Goal: Navigation & Orientation: Find specific page/section

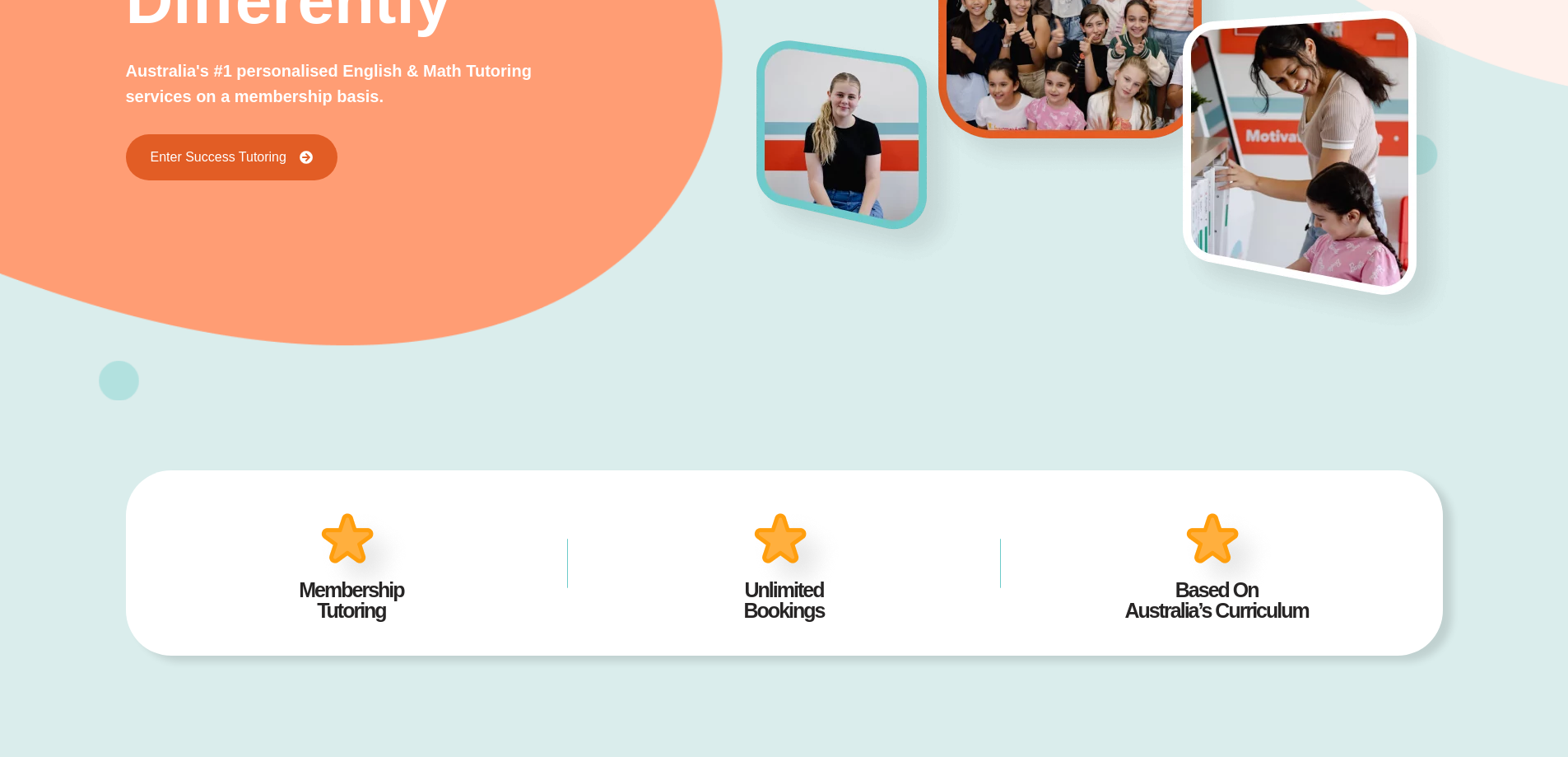
scroll to position [410, 0]
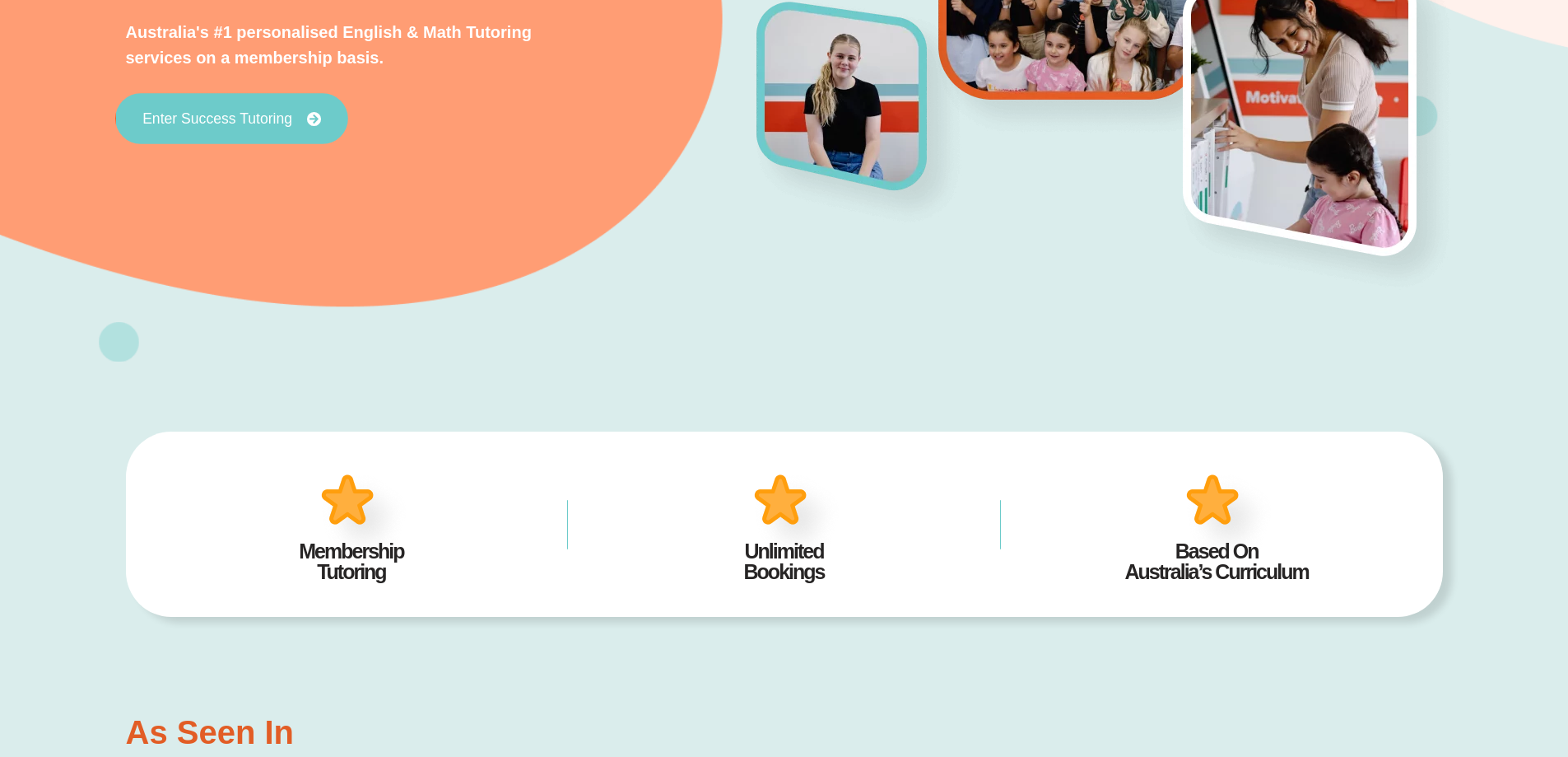
click at [212, 116] on span "Enter Success Tutoring" at bounding box center [217, 119] width 149 height 15
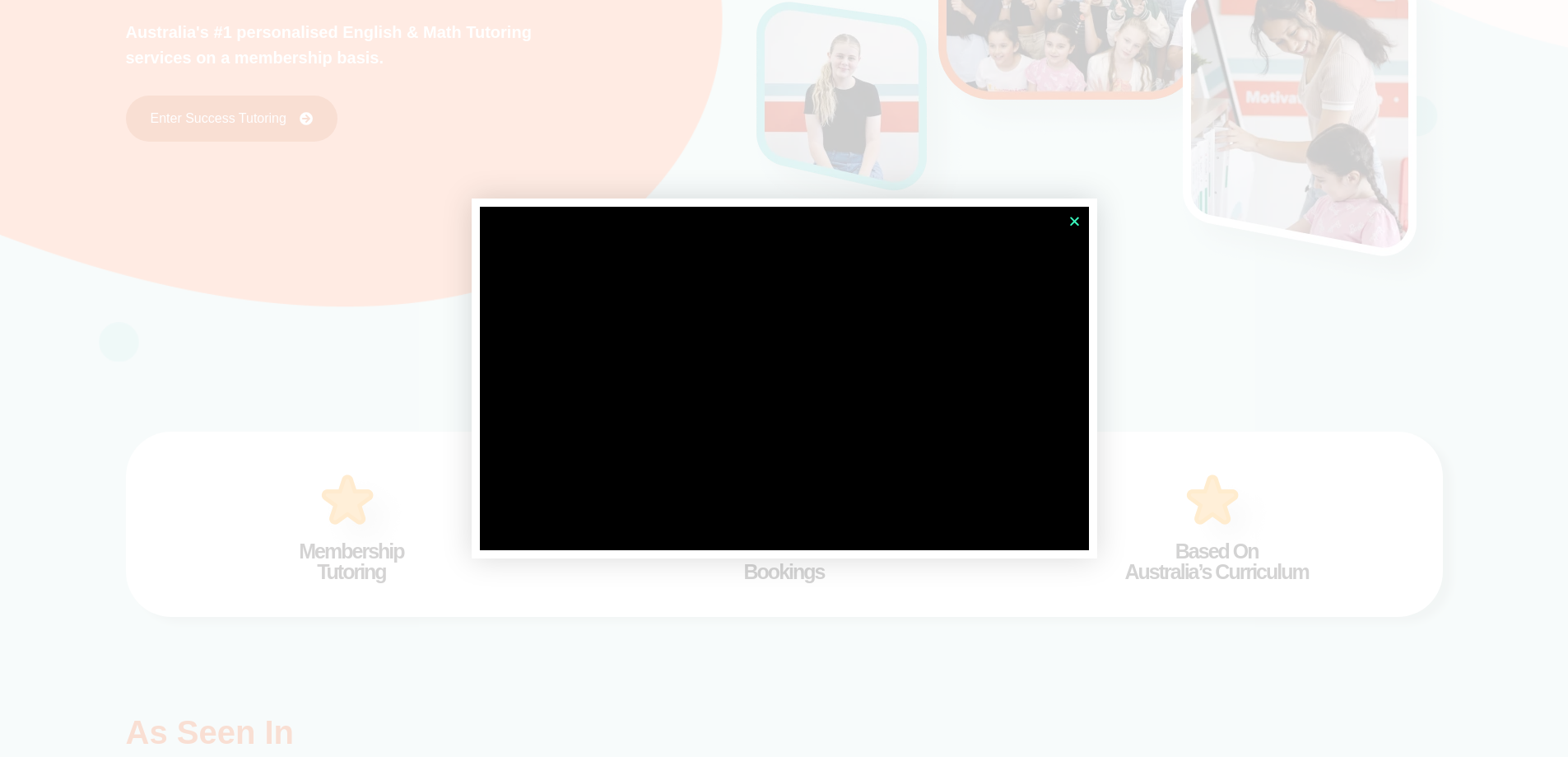
click at [1071, 221] on icon "Close" at bounding box center [1074, 221] width 12 height 12
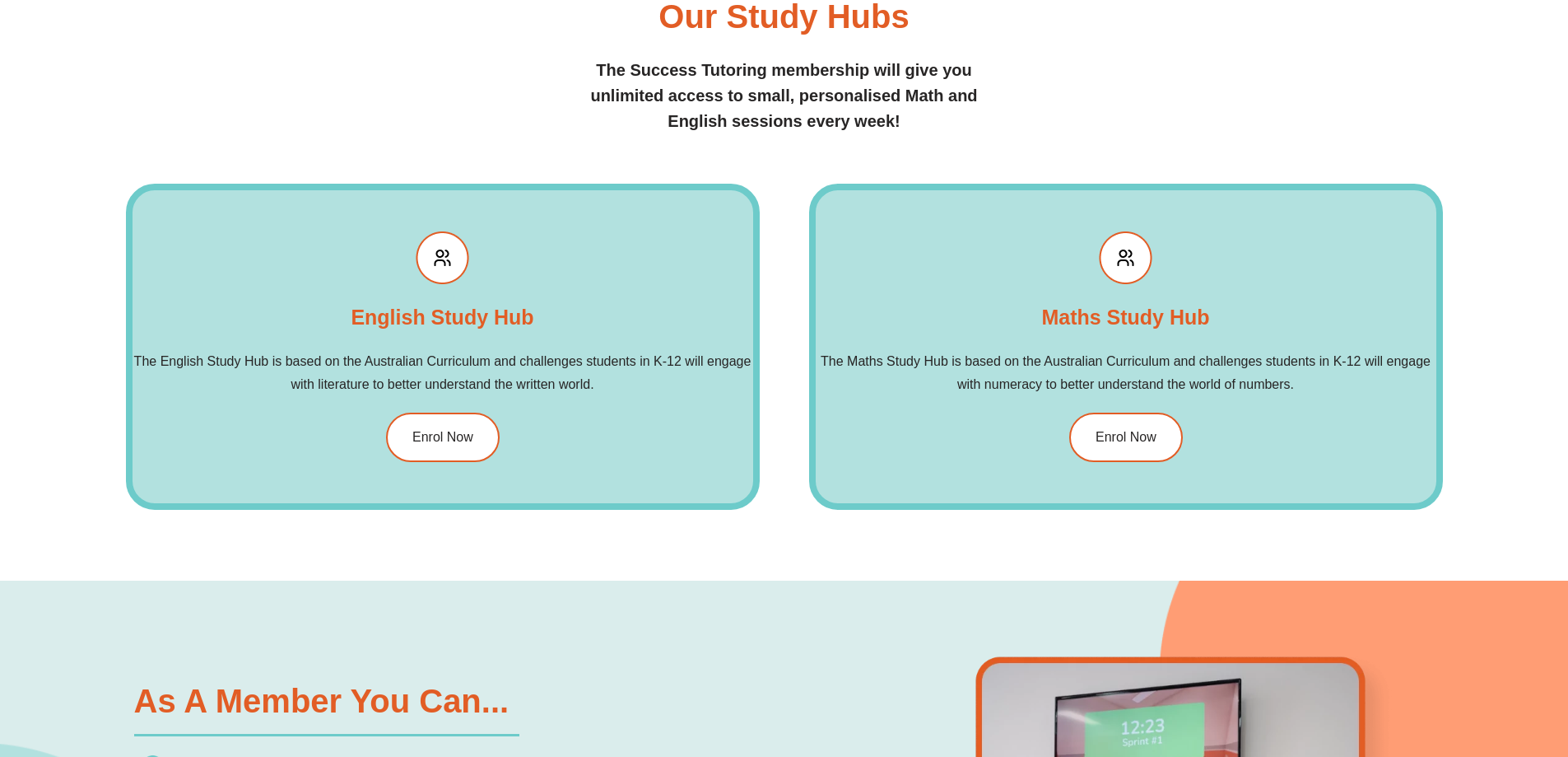
scroll to position [2056, 0]
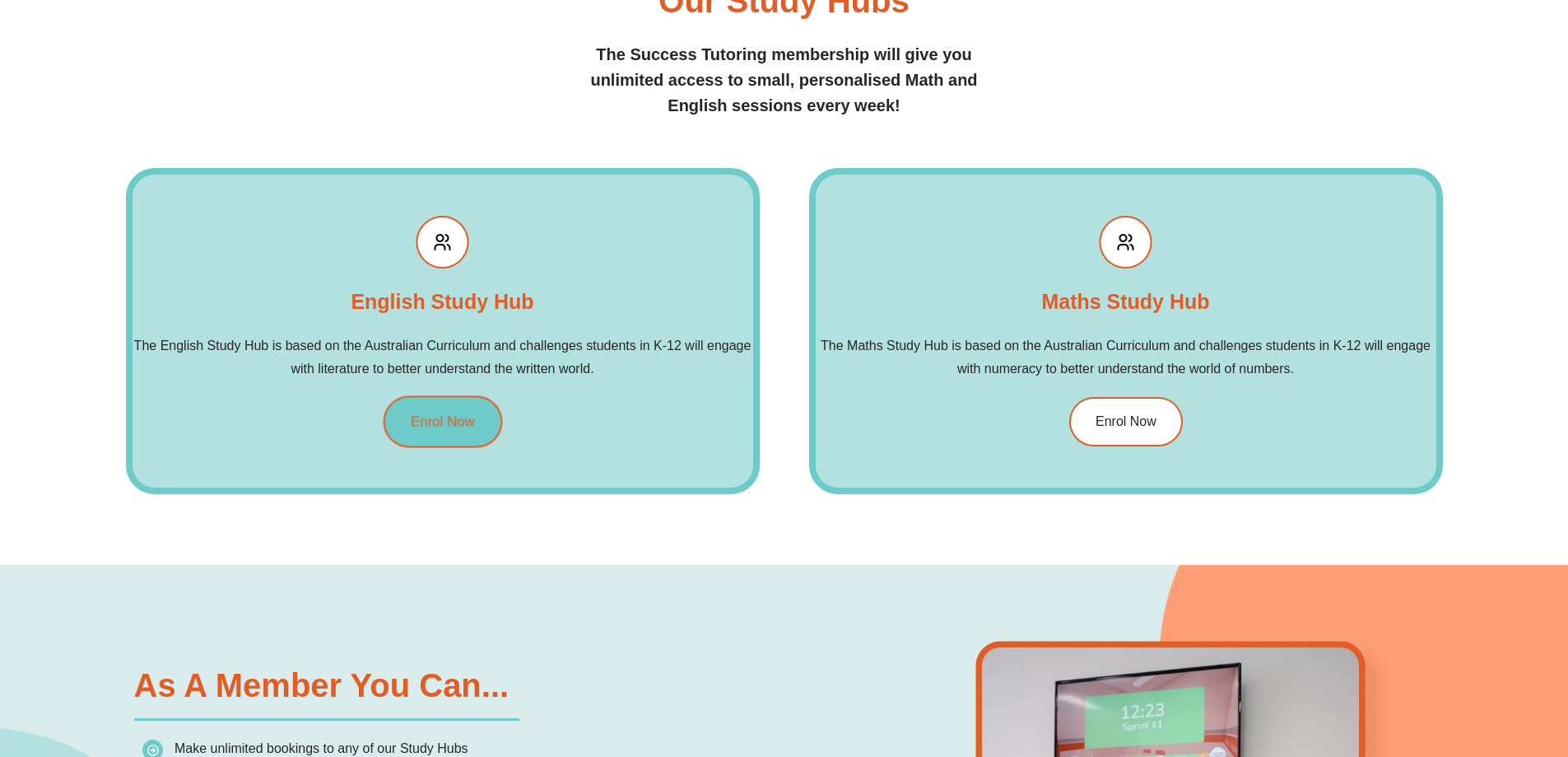
click at [426, 423] on span "Enrol Now" at bounding box center [443, 421] width 64 height 14
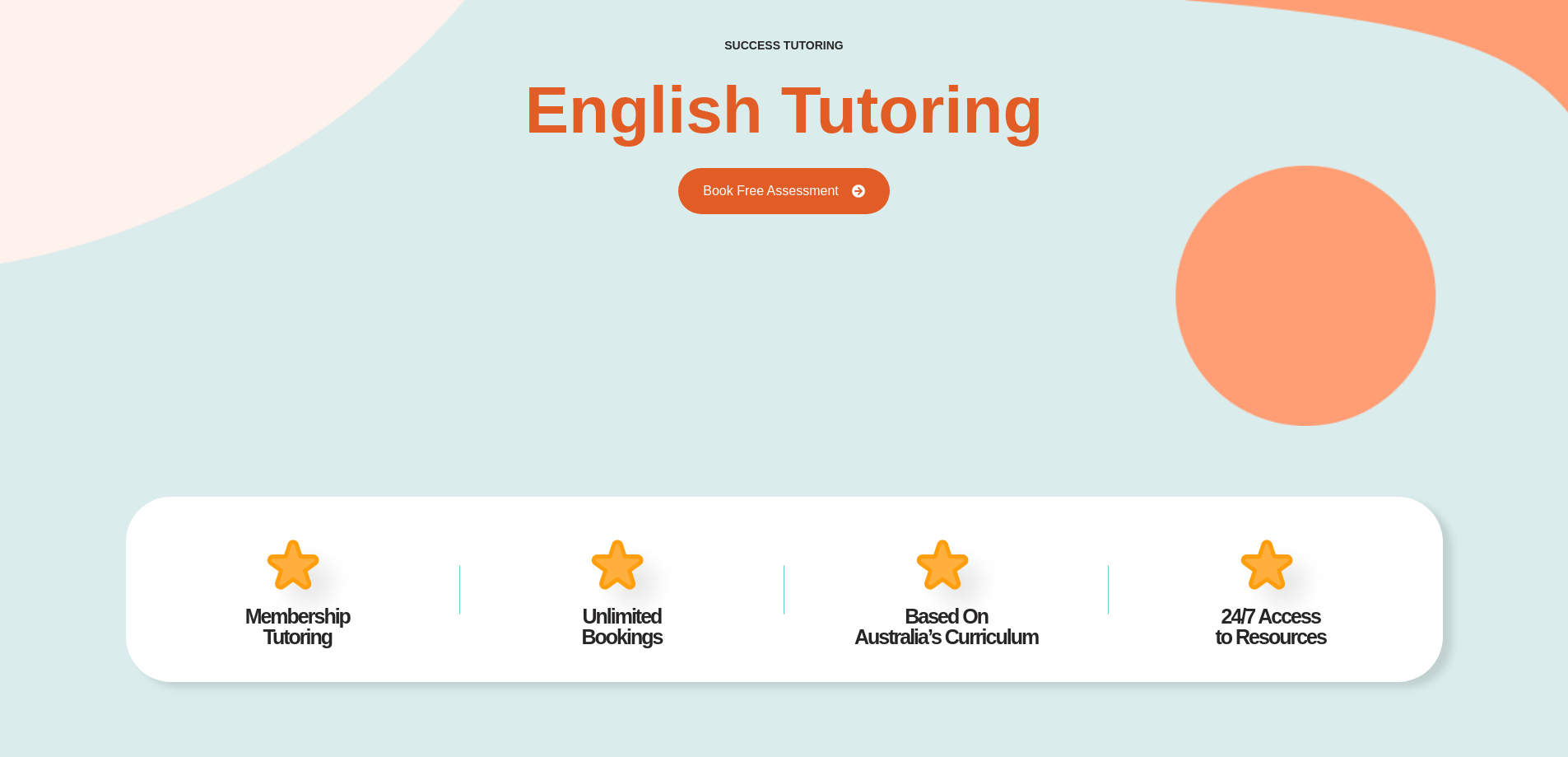
scroll to position [299, 0]
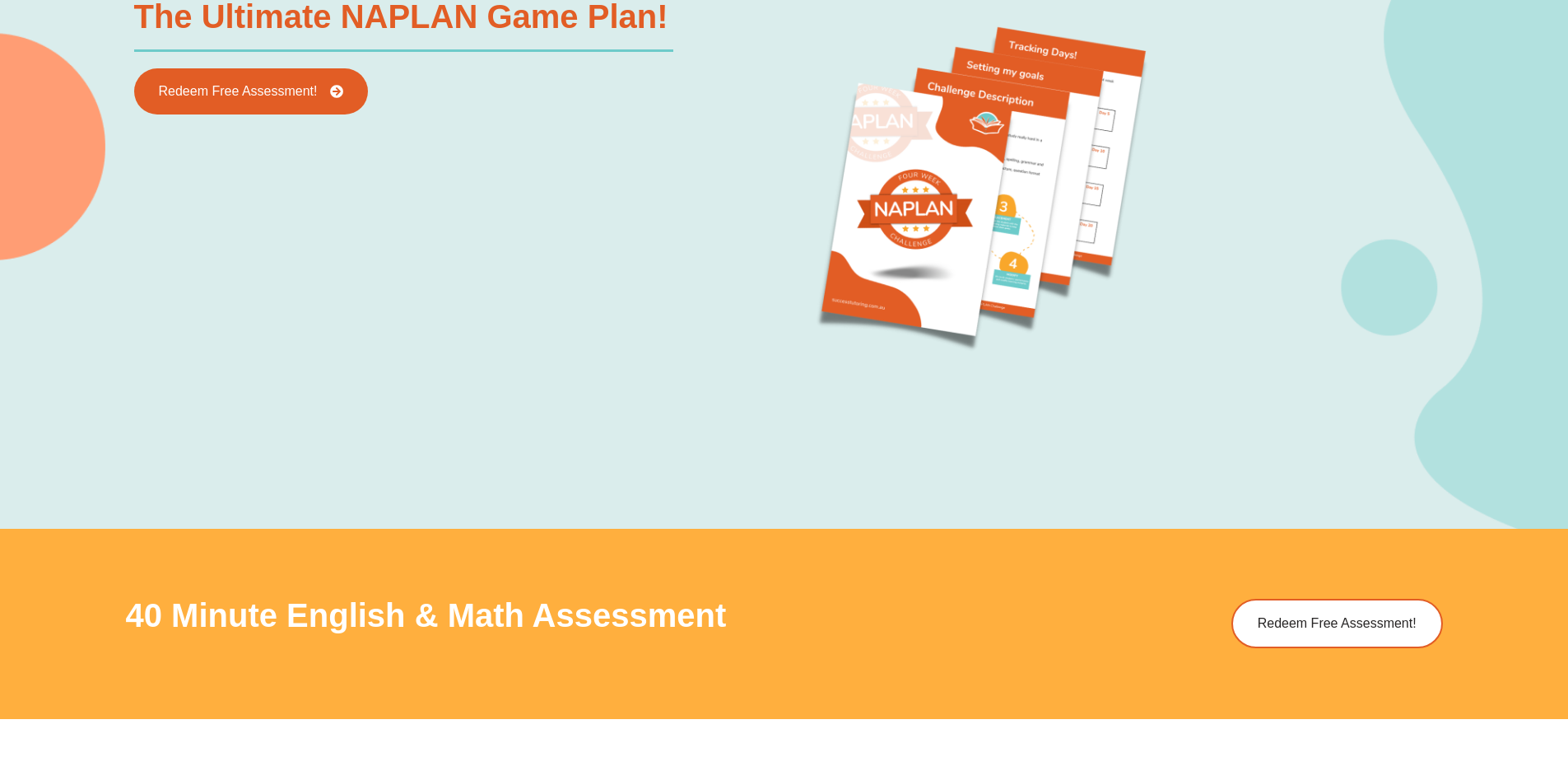
scroll to position [2058, 0]
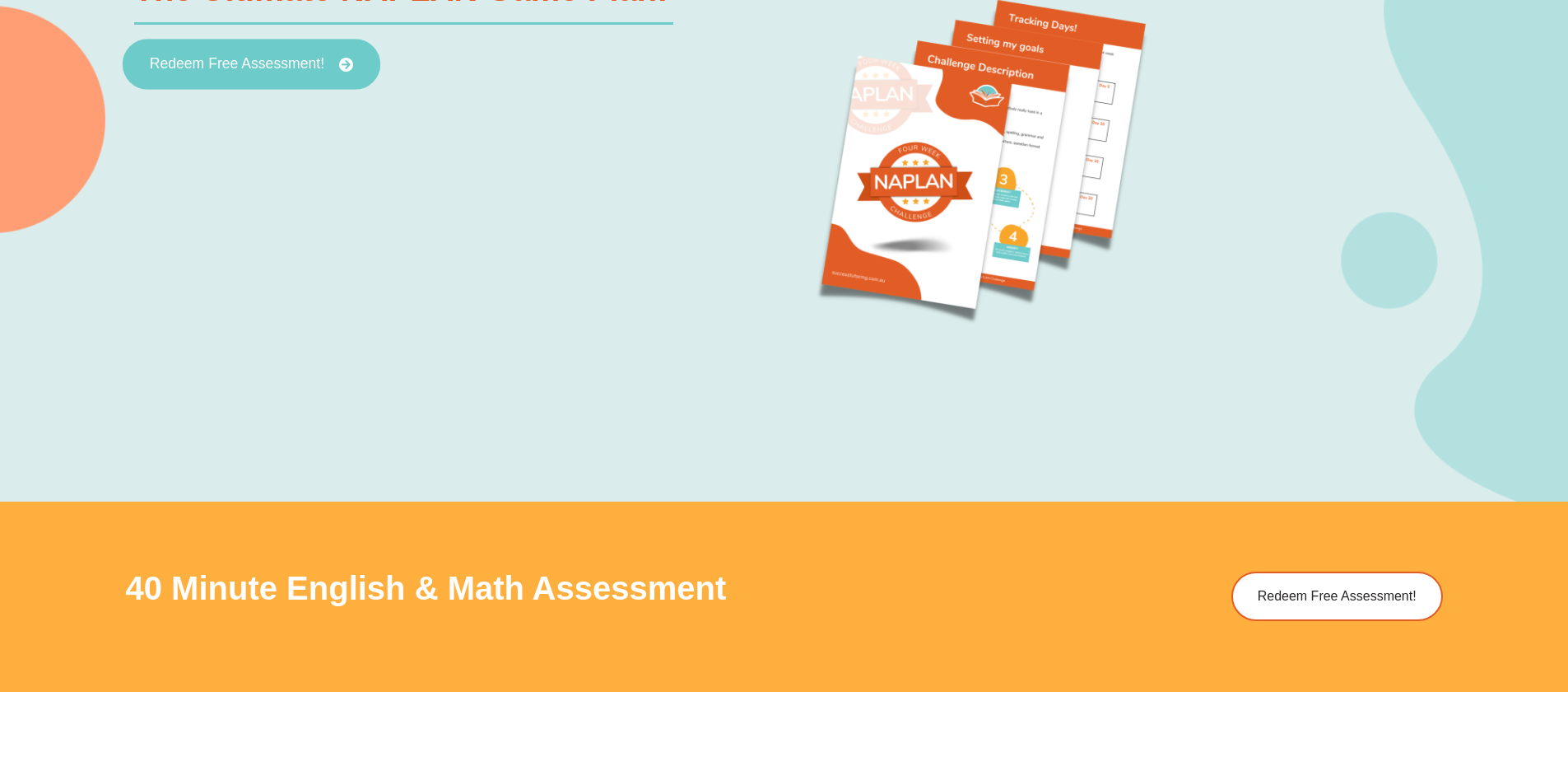
click at [312, 79] on link "Redeem Free Assessment!" at bounding box center [251, 65] width 257 height 51
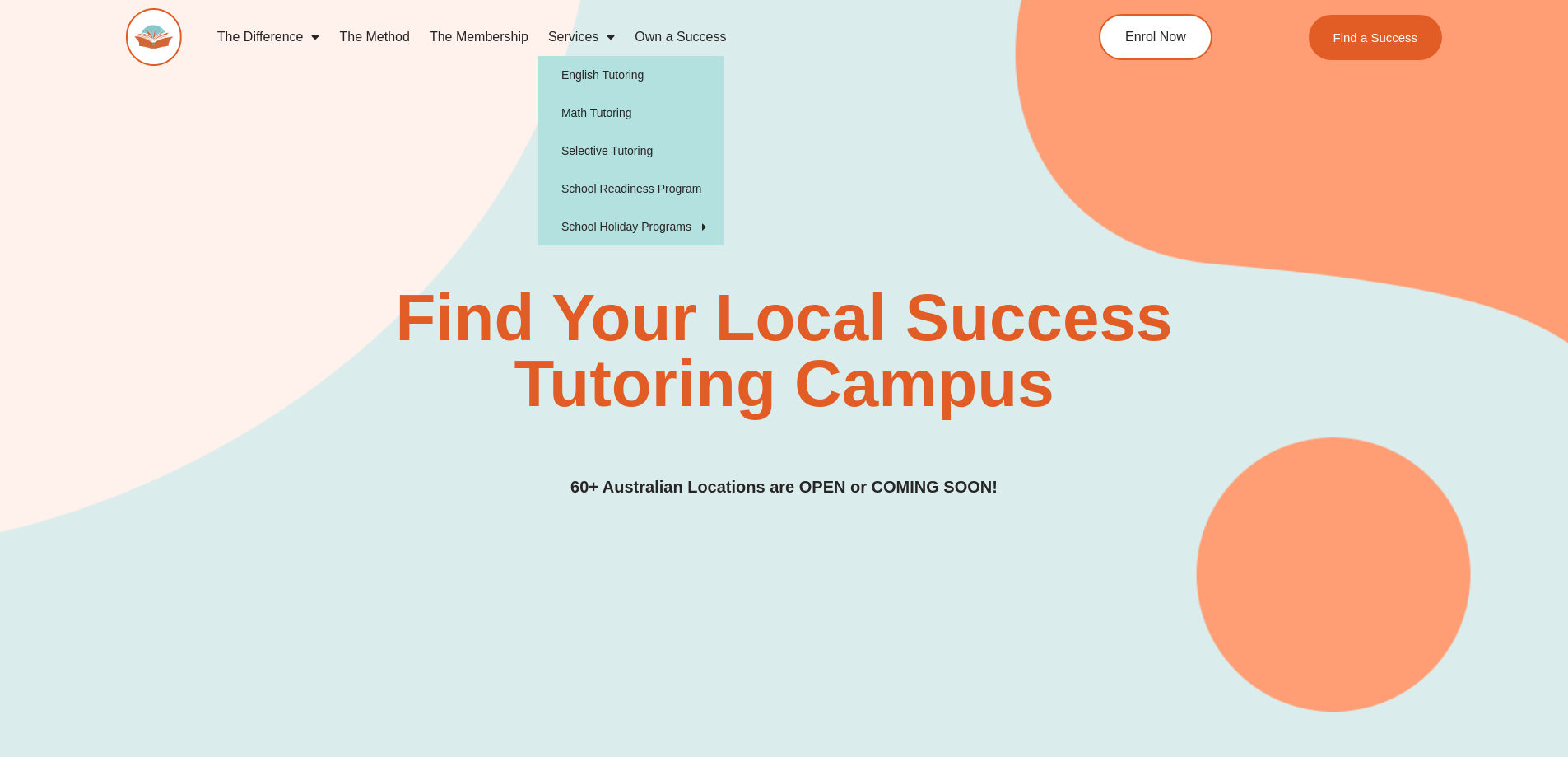
click at [670, 48] on link "Own a Success" at bounding box center [680, 37] width 111 height 38
